Goal: Information Seeking & Learning: Learn about a topic

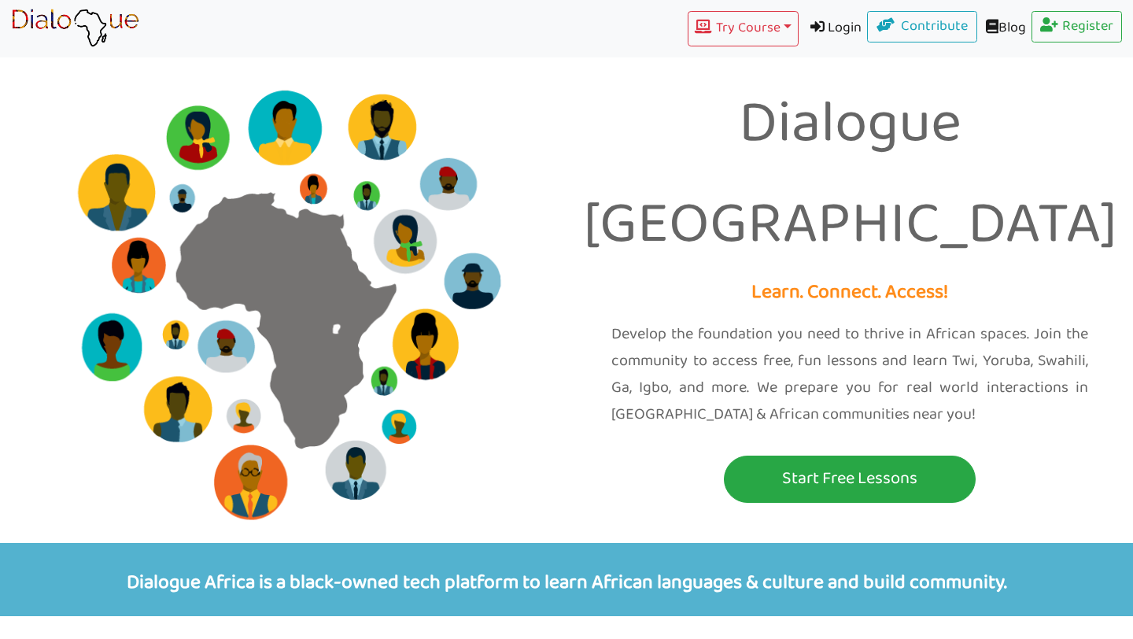
click at [862, 154] on p "Dialogue [GEOGRAPHIC_DATA]" at bounding box center [849, 176] width 543 height 201
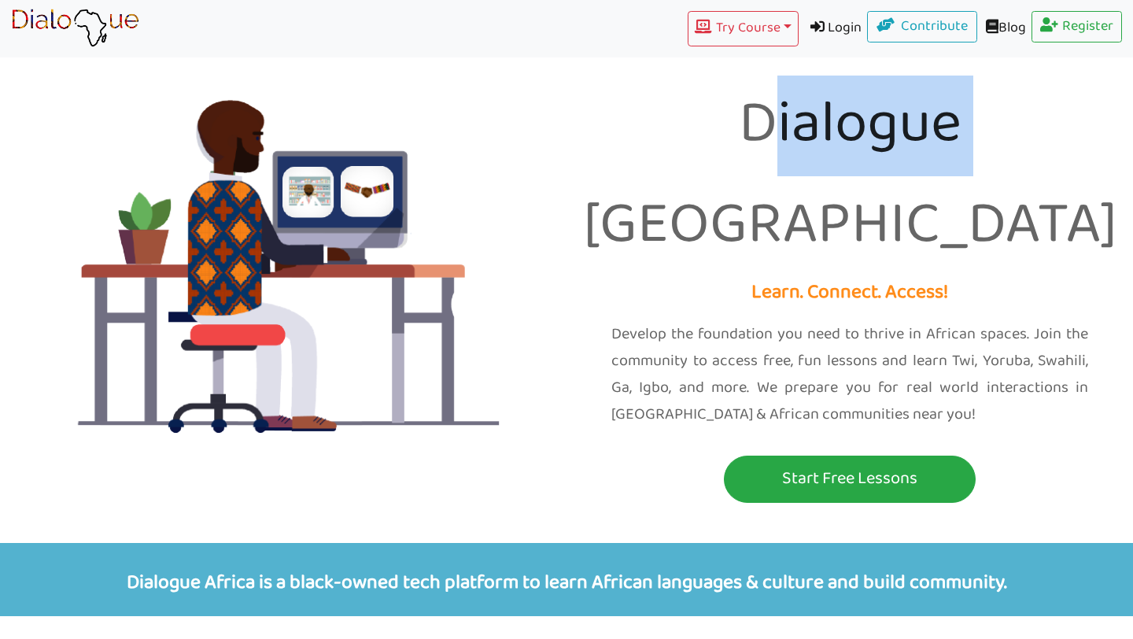
click at [862, 155] on p "Dialogue [GEOGRAPHIC_DATA]" at bounding box center [849, 176] width 543 height 201
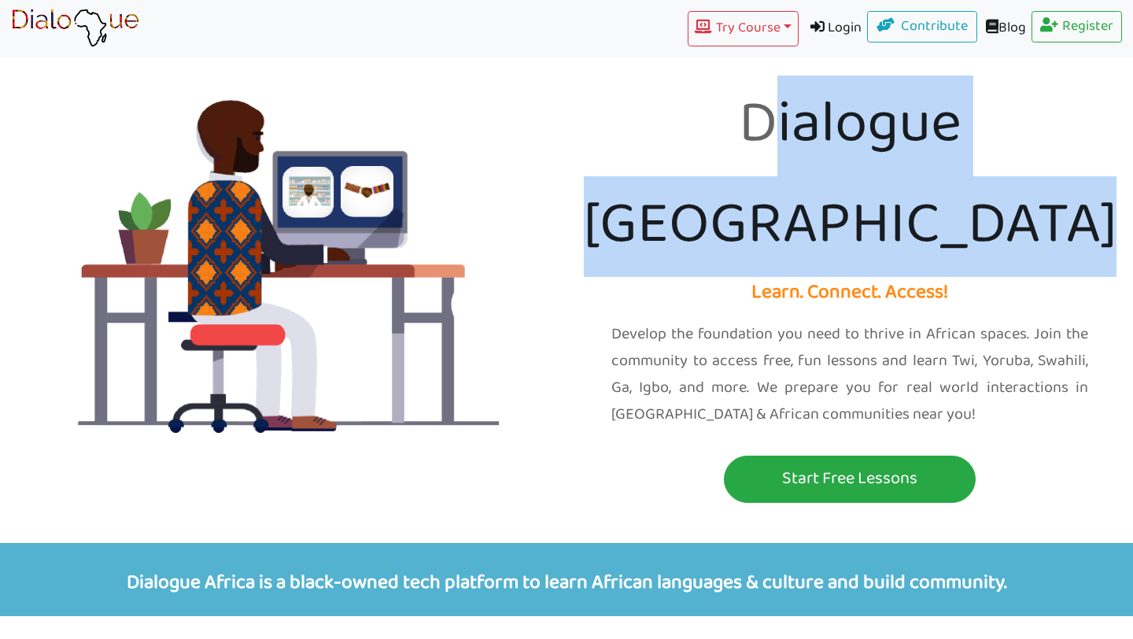
click at [862, 155] on p "Dialogue [GEOGRAPHIC_DATA]" at bounding box center [849, 176] width 543 height 201
copy p "Dialogue [GEOGRAPHIC_DATA]"
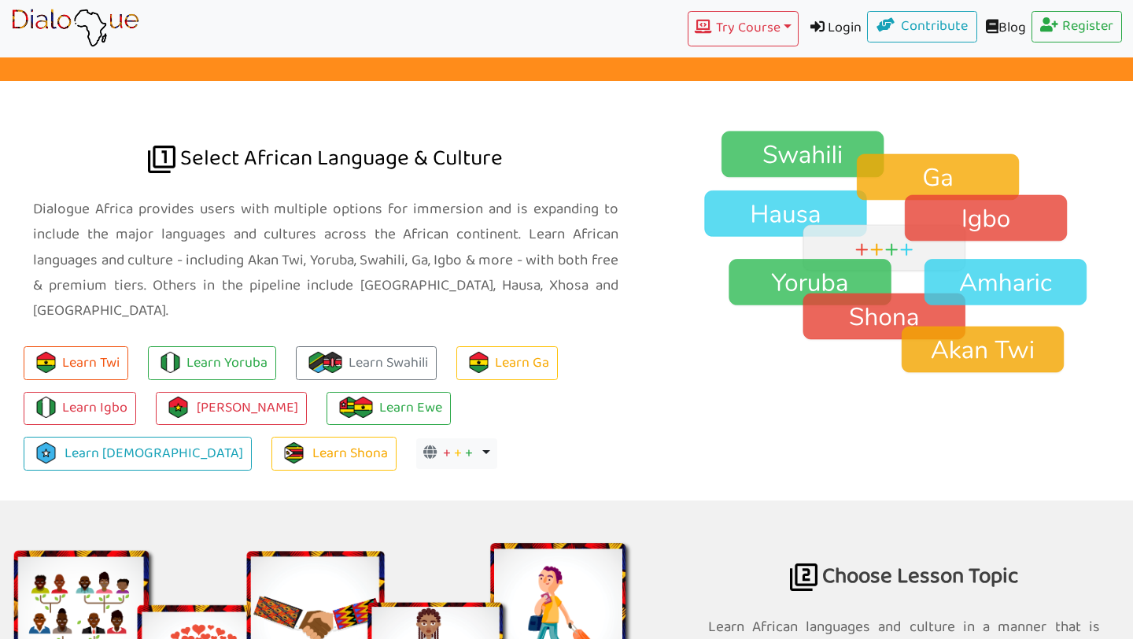
scroll to position [1024, 0]
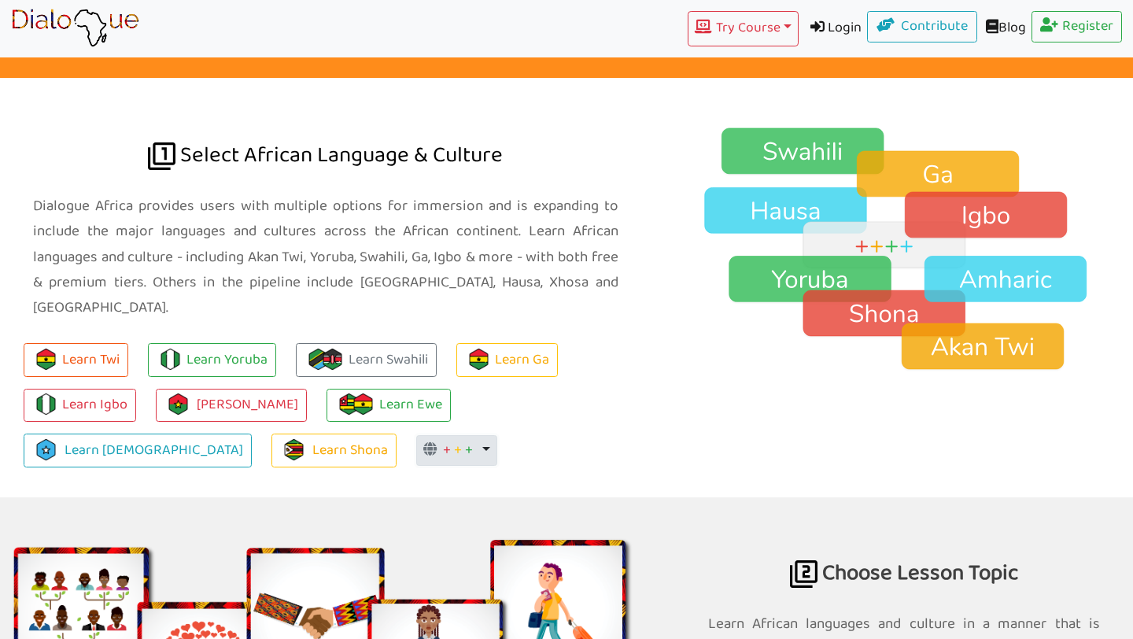
click at [416, 435] on button "+ + + Toggle Dropdown" at bounding box center [456, 450] width 81 height 31
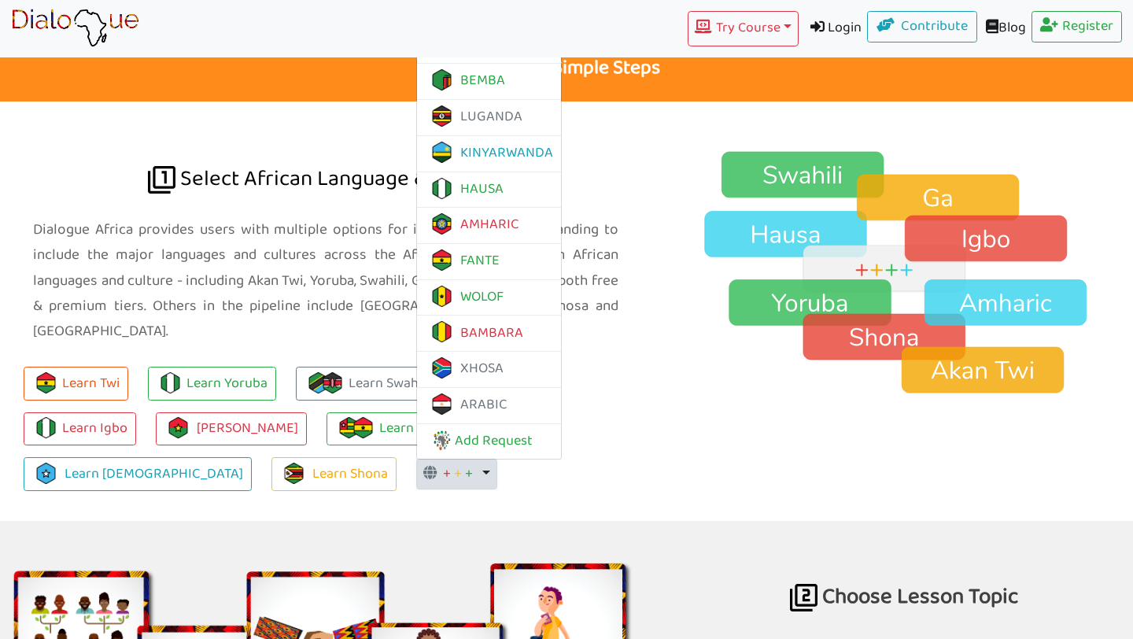
scroll to position [998, 0]
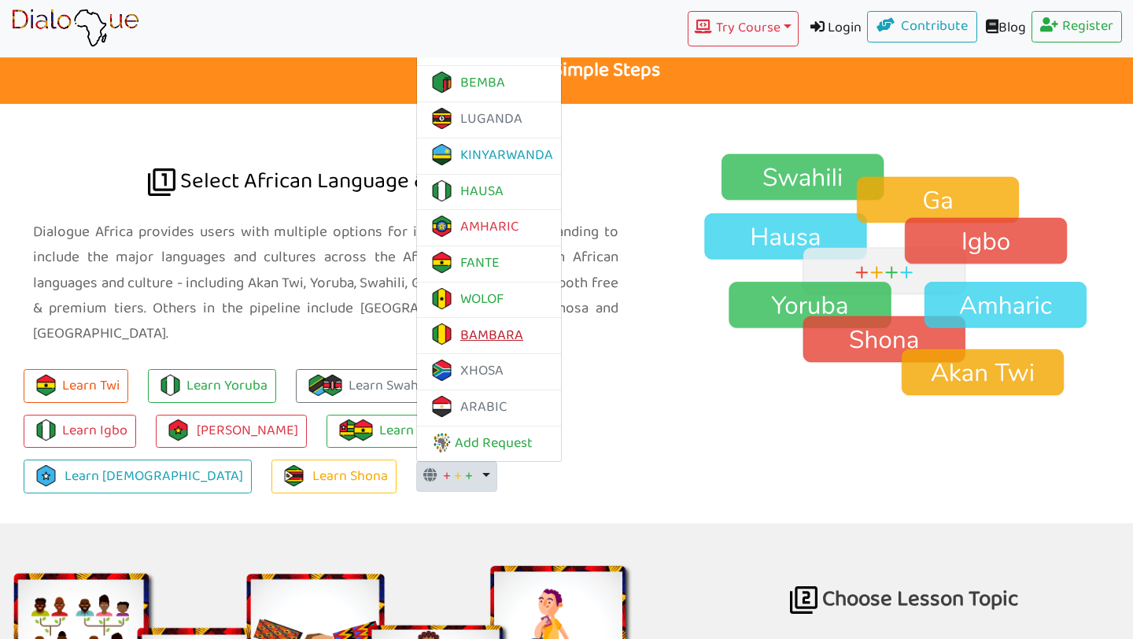
click at [429, 323] on link "BAMBARA" at bounding box center [476, 335] width 94 height 24
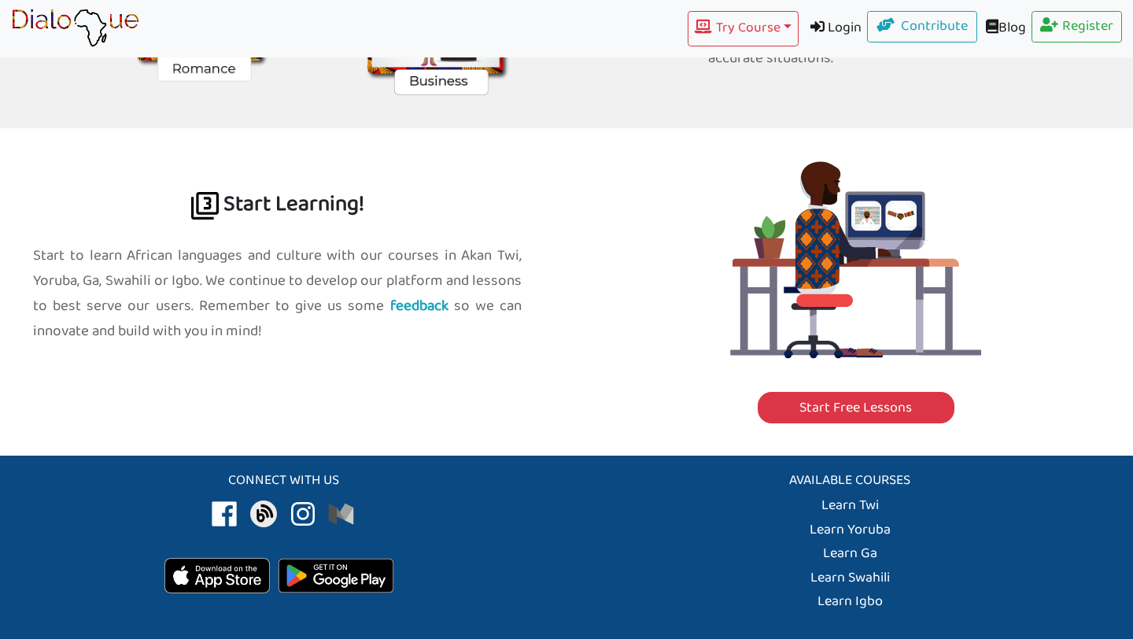
scroll to position [1695, 0]
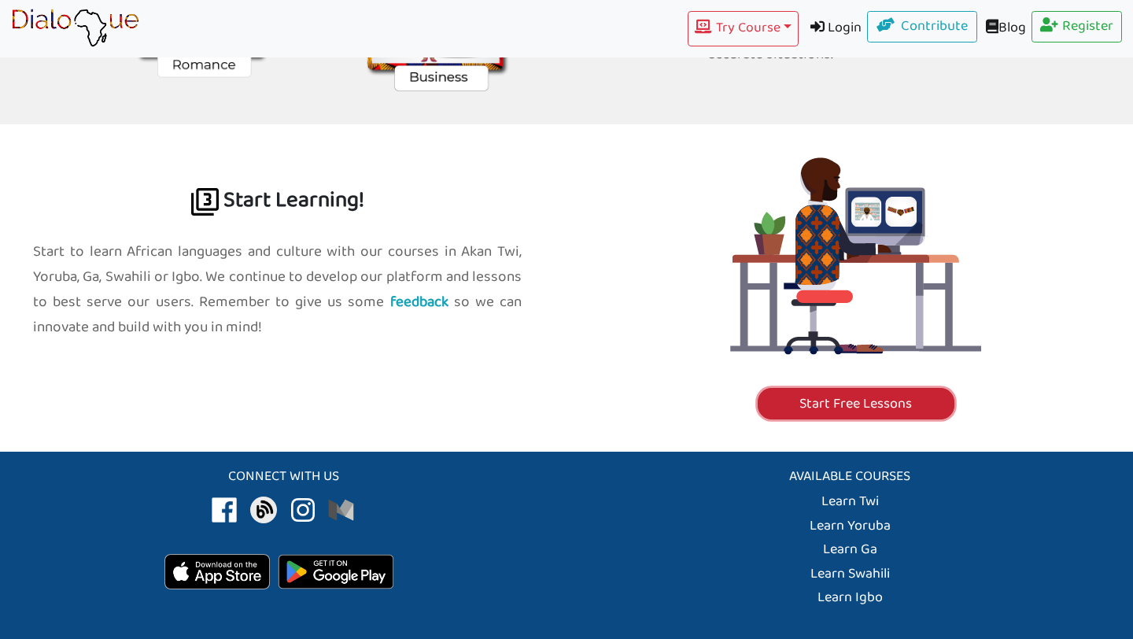
click at [818, 388] on link "Start Free Lessons" at bounding box center [856, 403] width 197 height 31
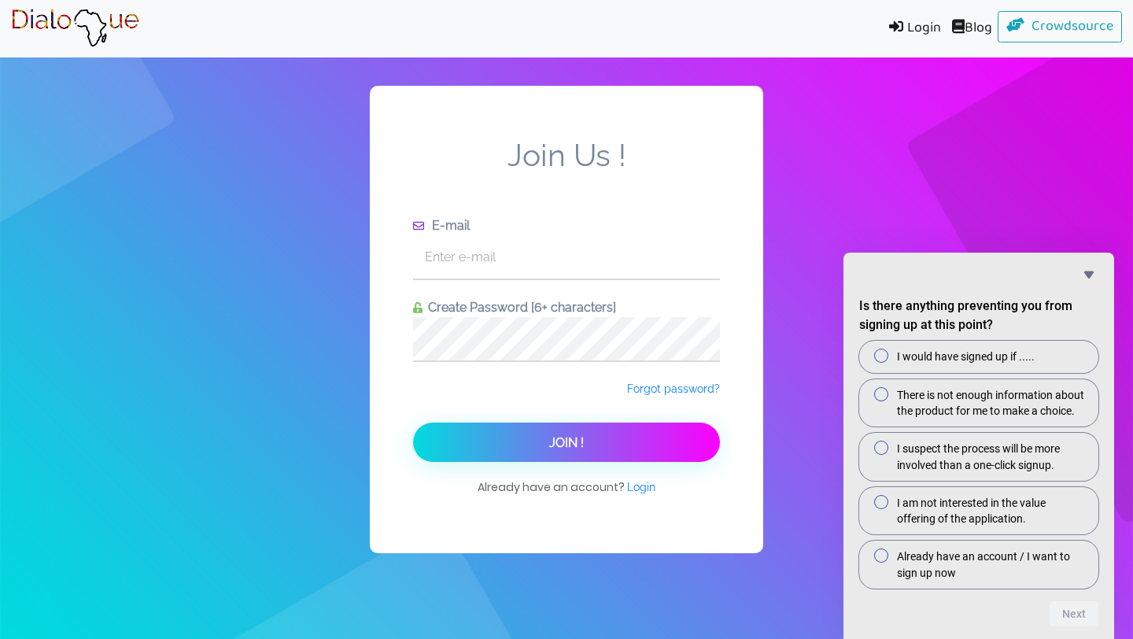
scroll to position [1752, 0]
